Goal: Find specific page/section: Find specific page/section

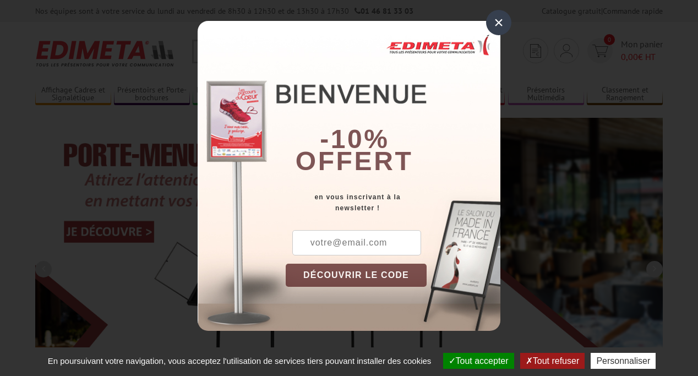
click at [473, 360] on button "Tout accepter" at bounding box center [478, 361] width 71 height 16
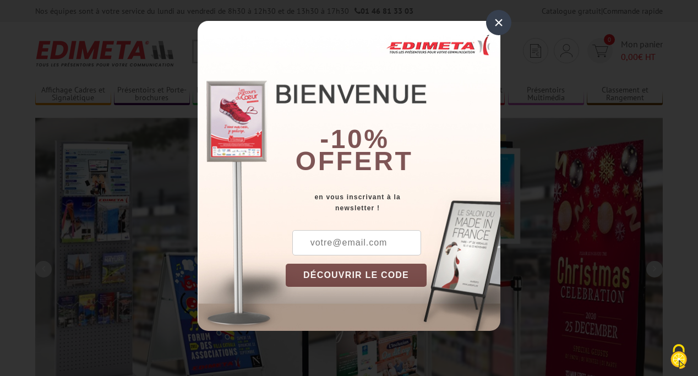
click at [499, 23] on div "×" at bounding box center [498, 22] width 25 height 25
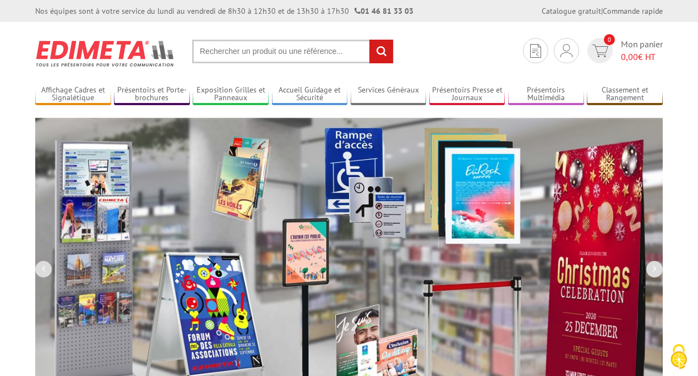
click at [0, 0] on div "Nos équipes sont à votre service du lundi au vendredi de 8h30 à 12h30 et de 13h…" at bounding box center [349, 11] width 698 height 22
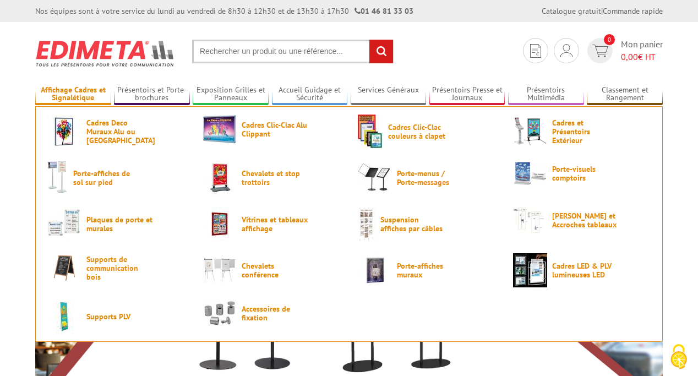
click at [73, 94] on link "Affichage Cadres et Signalétique" at bounding box center [73, 94] width 76 height 18
